Goal: Task Accomplishment & Management: Complete application form

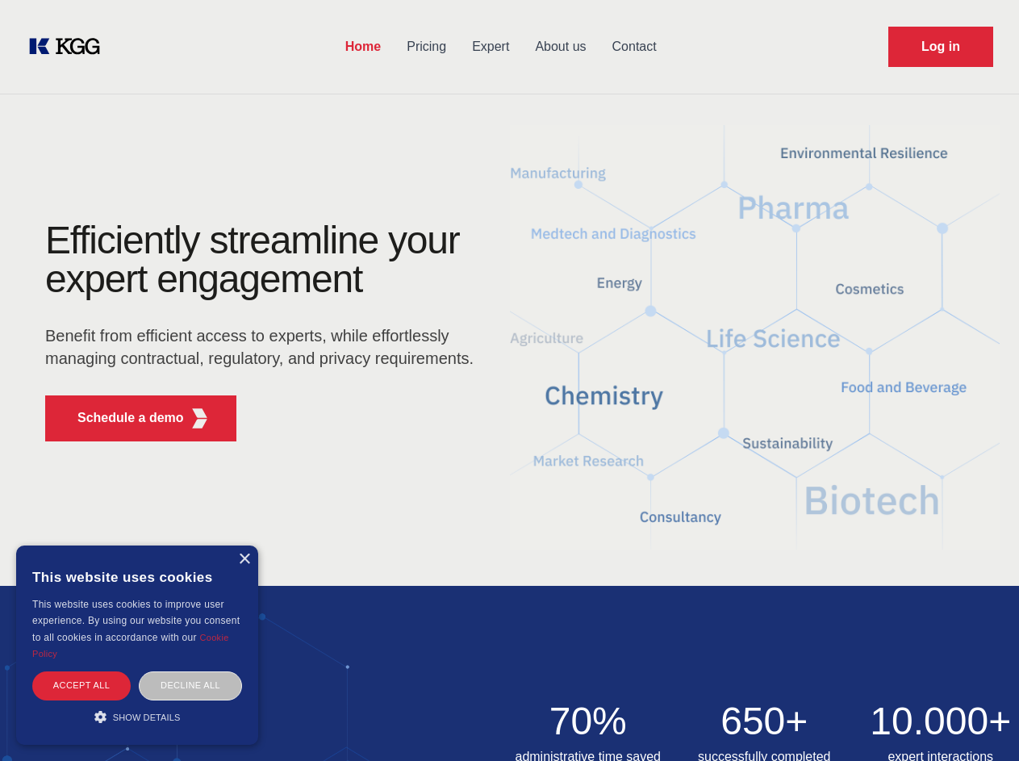
click at [509, 380] on div "Efficiently streamline your expert engagement Benefit from efficient access to …" at bounding box center [264, 337] width 491 height 233
click at [121, 418] on p "Schedule a demo" at bounding box center [130, 417] width 106 height 19
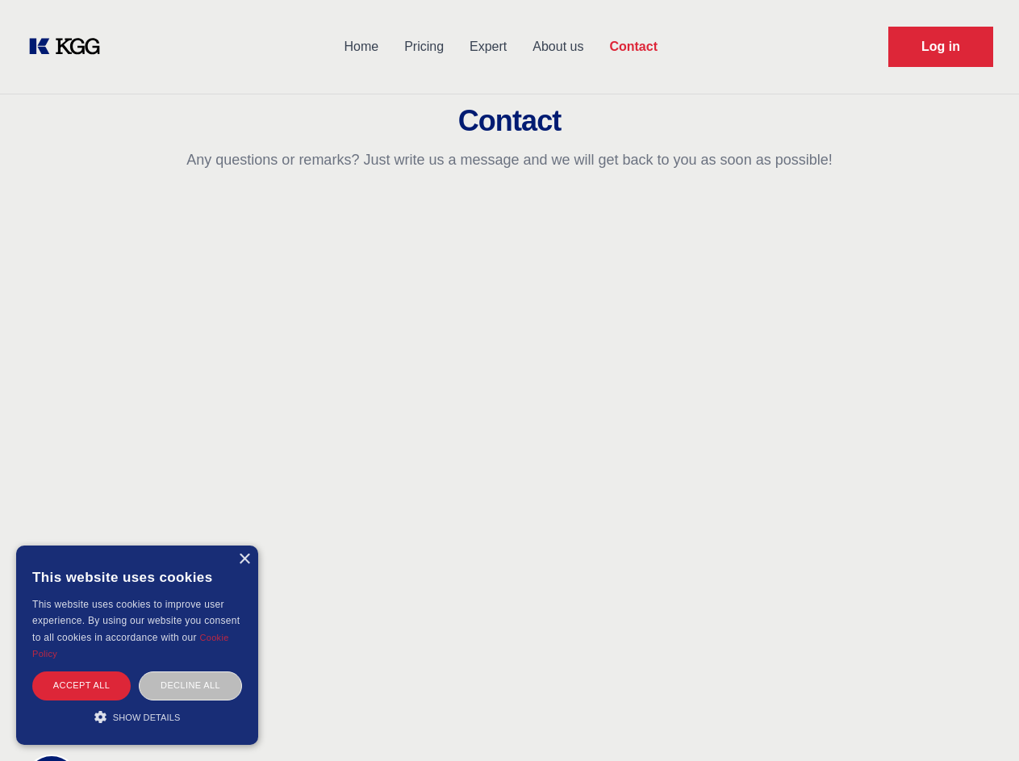
click at [244, 559] on div "× This website uses cookies This website uses cookies to improve user experienc…" at bounding box center [137, 644] width 242 height 199
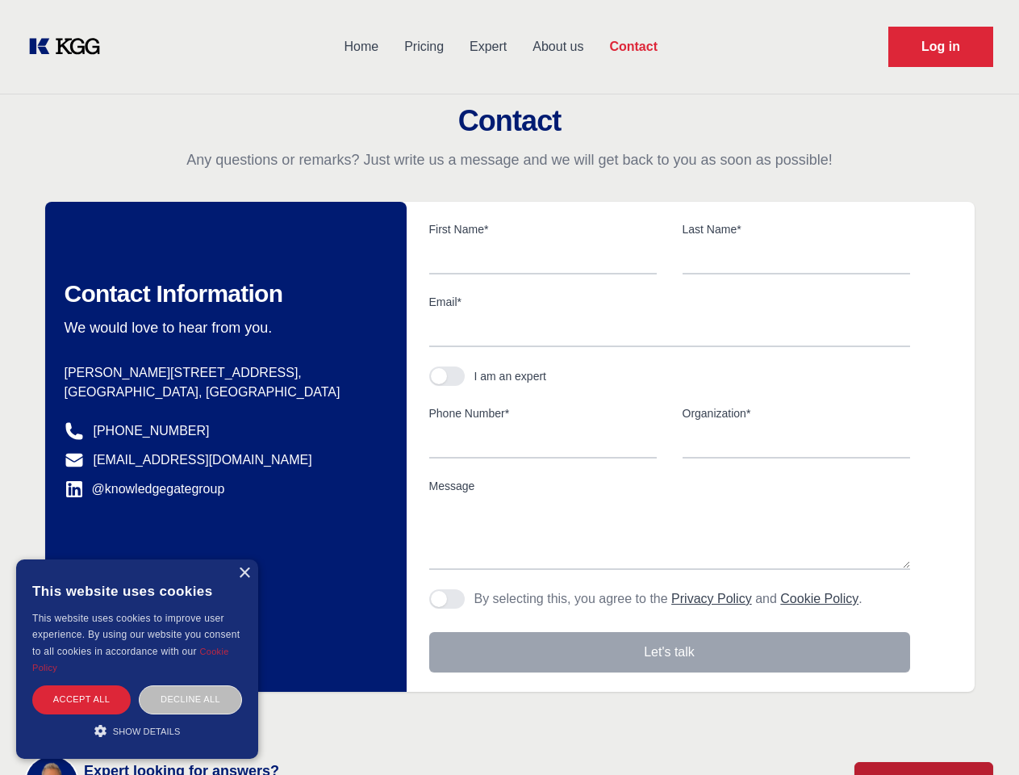
click at [81, 685] on div "Accept all" at bounding box center [81, 699] width 98 height 28
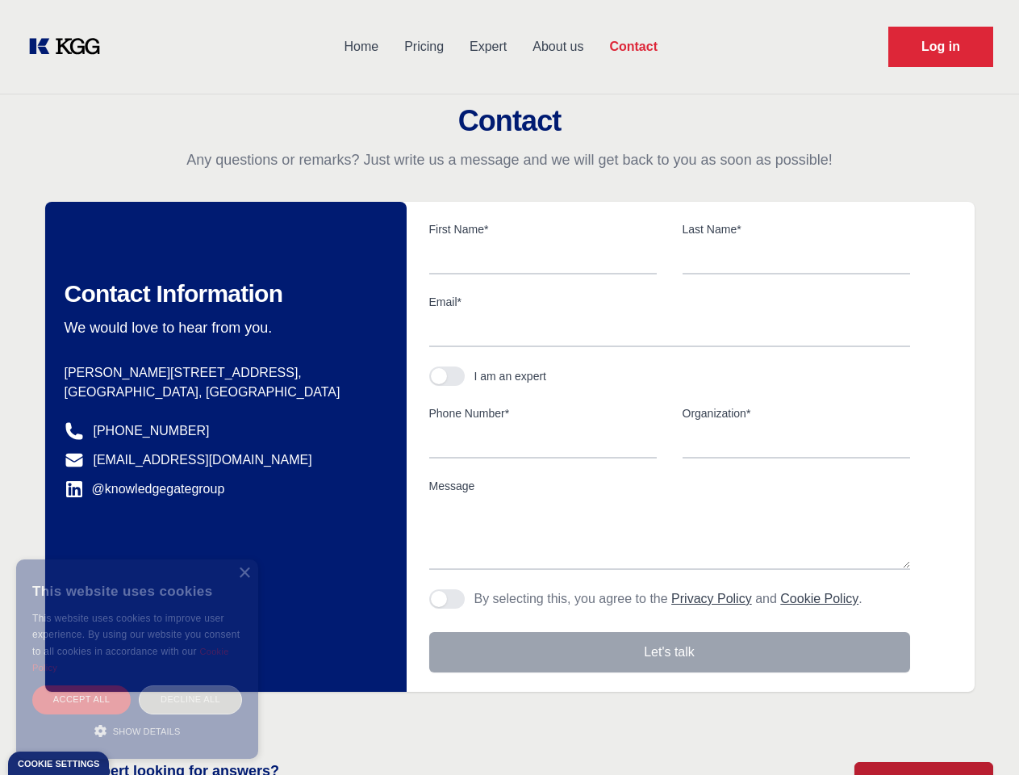
click at [190, 685] on div "Decline all" at bounding box center [190, 699] width 103 height 28
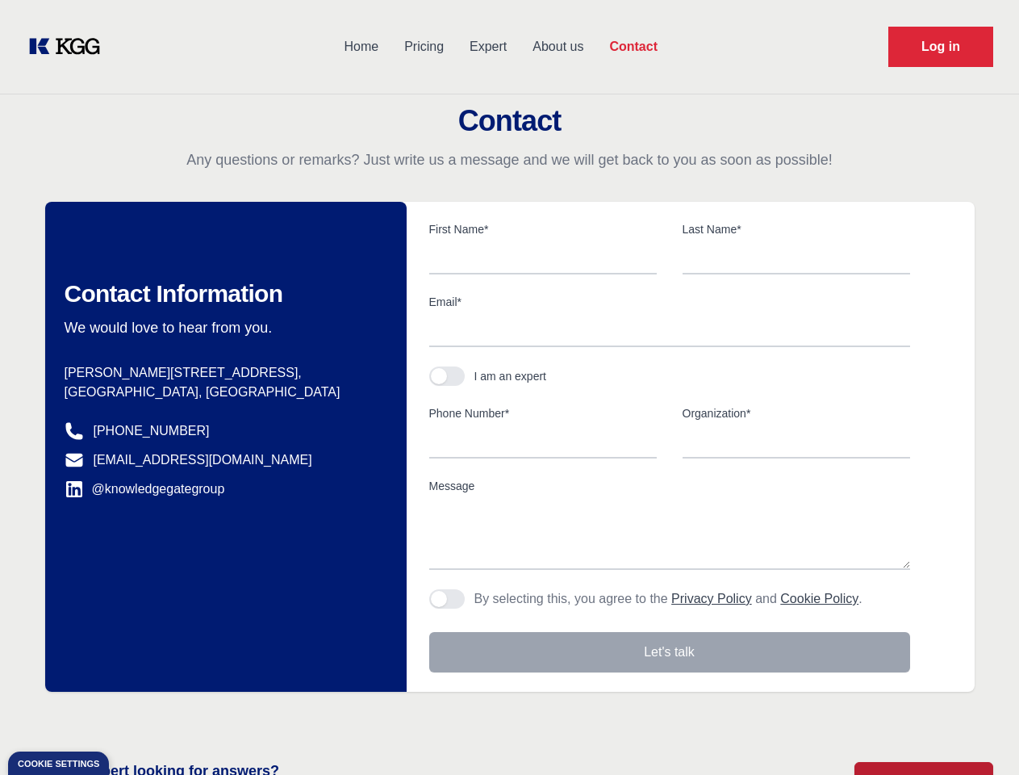
click at [137, 716] on main "Contact Any questions or remarks? Just write us a message and we will get back …" at bounding box center [509, 420] width 1019 height 840
